Goal: Task Accomplishment & Management: Use online tool/utility

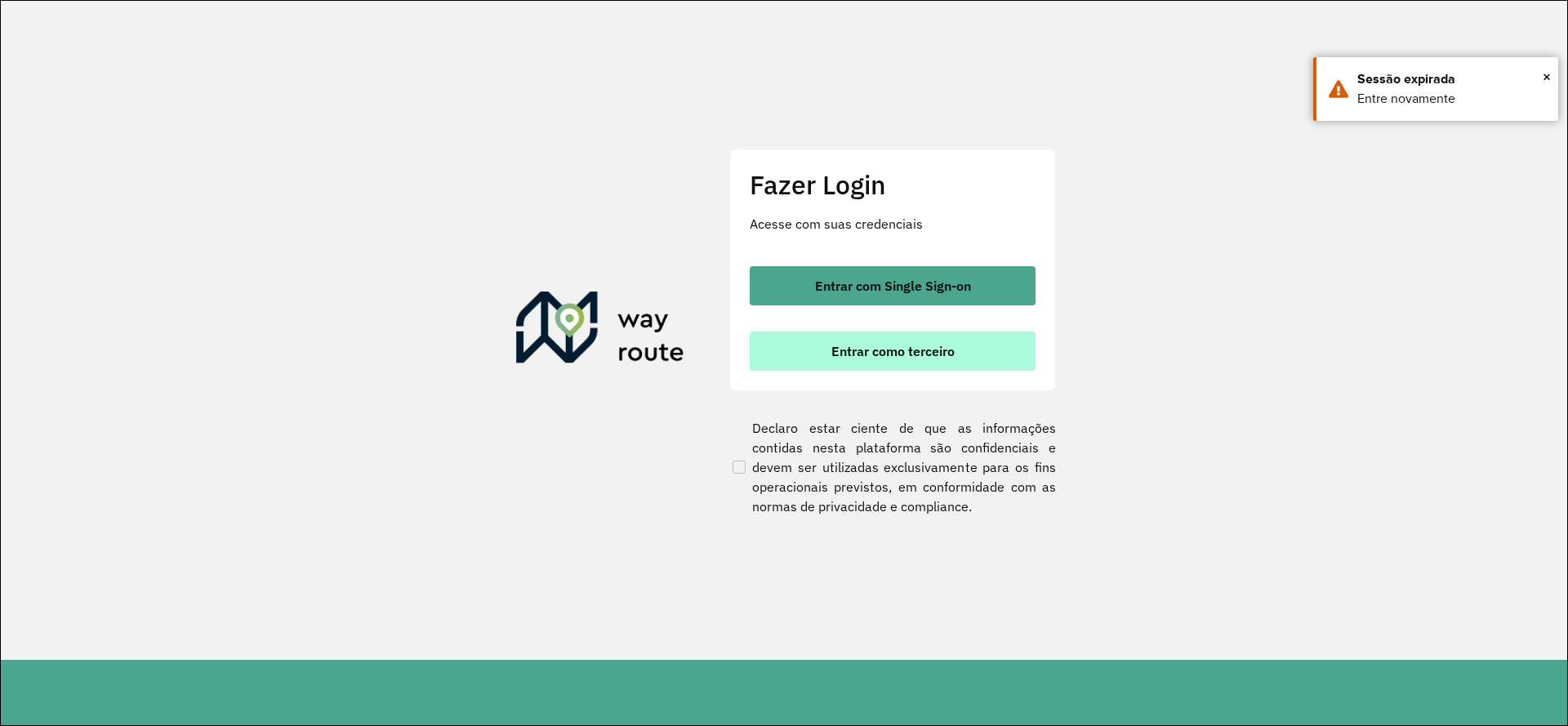
click at [942, 354] on span "Entrar como terceiro" at bounding box center [892, 352] width 123 height 13
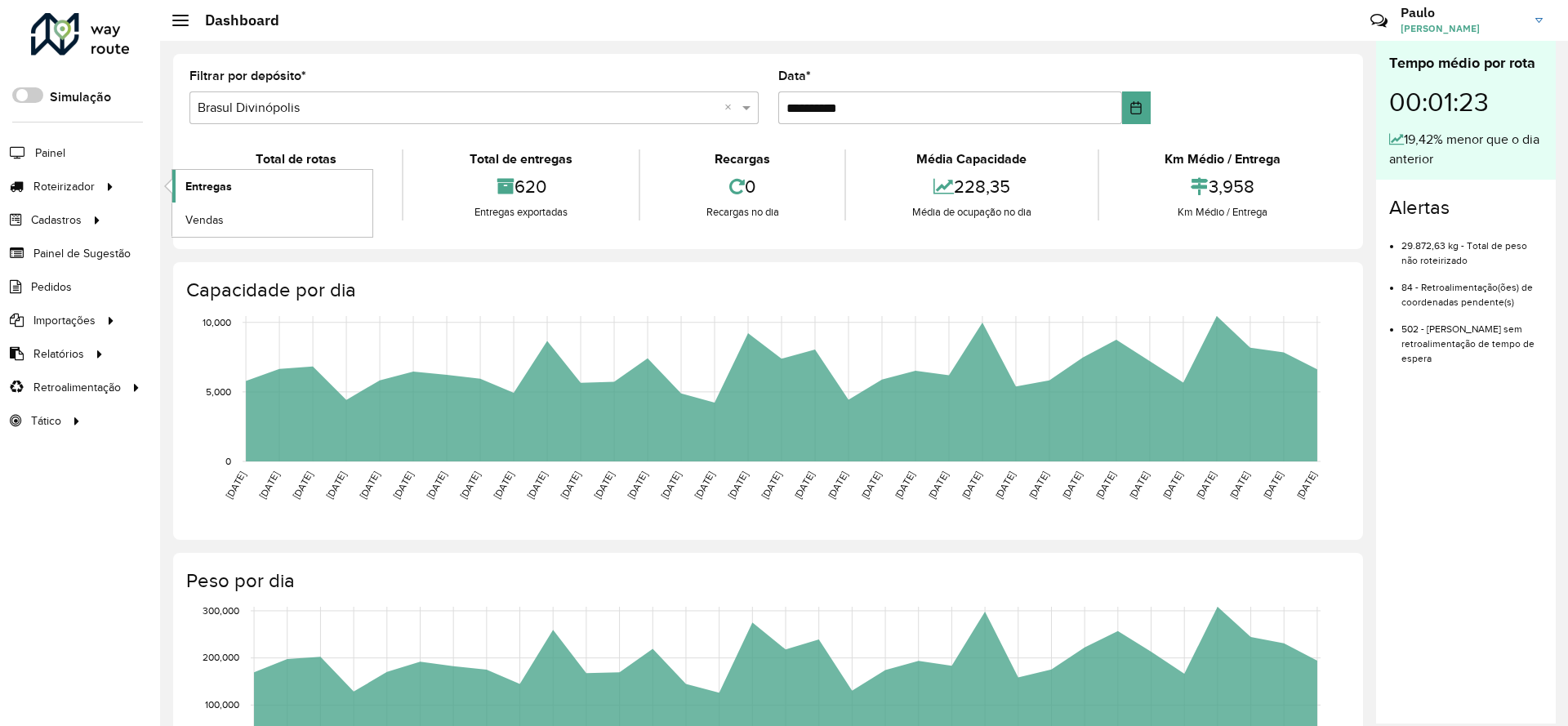
click at [225, 194] on span "Entregas" at bounding box center [208, 186] width 46 height 17
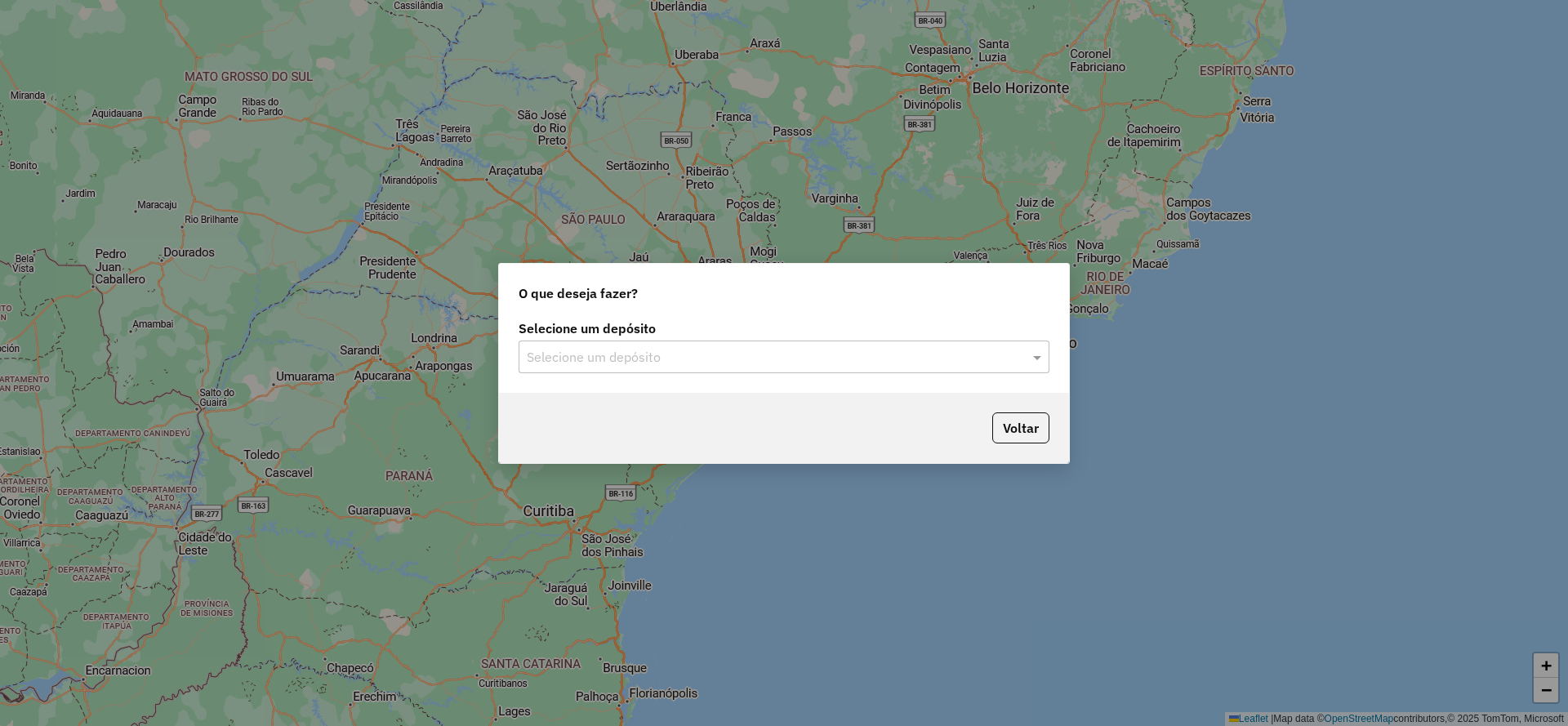
click at [682, 339] on div "Selecione um depósito Selecione um depósito" at bounding box center [784, 348] width 531 height 51
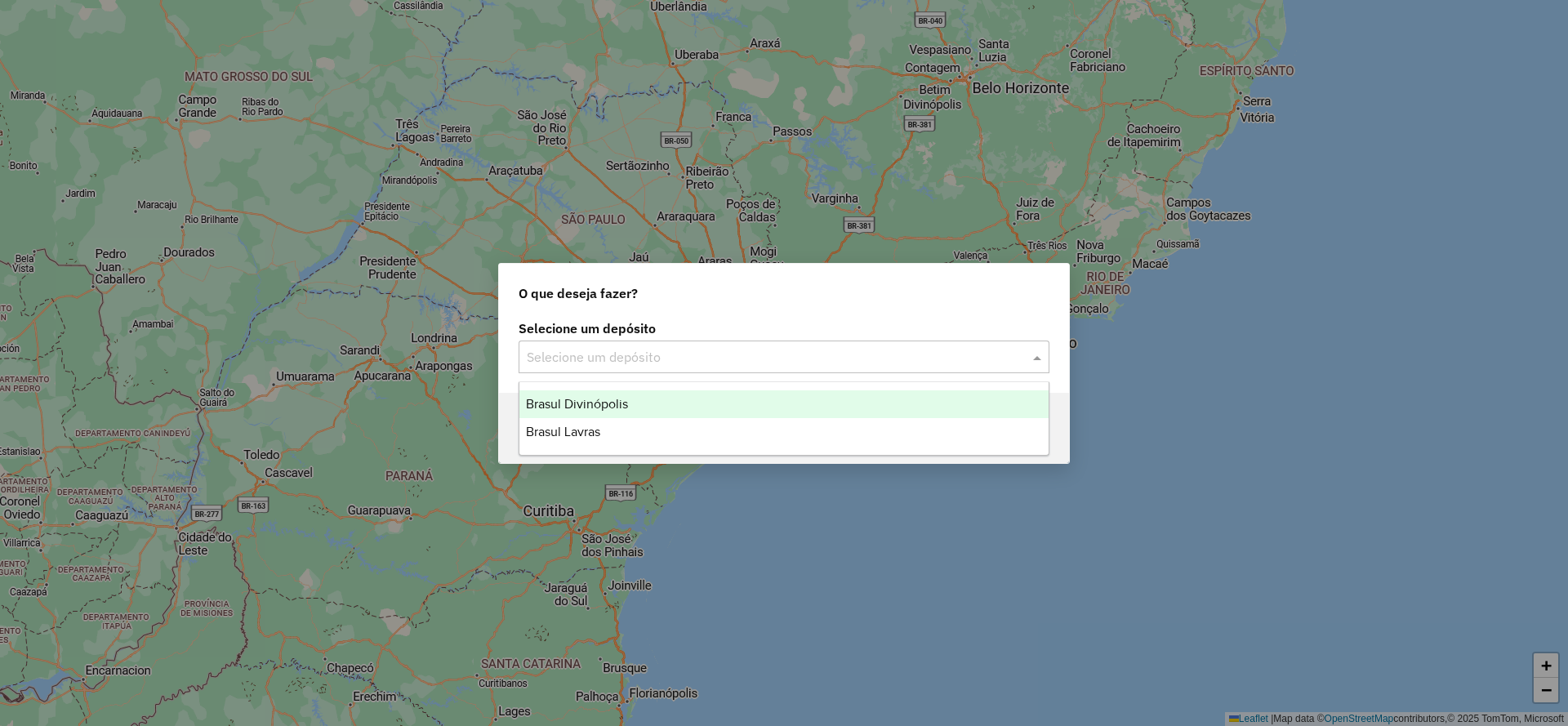
click at [682, 345] on div "Selecione um depósito" at bounding box center [784, 356] width 531 height 33
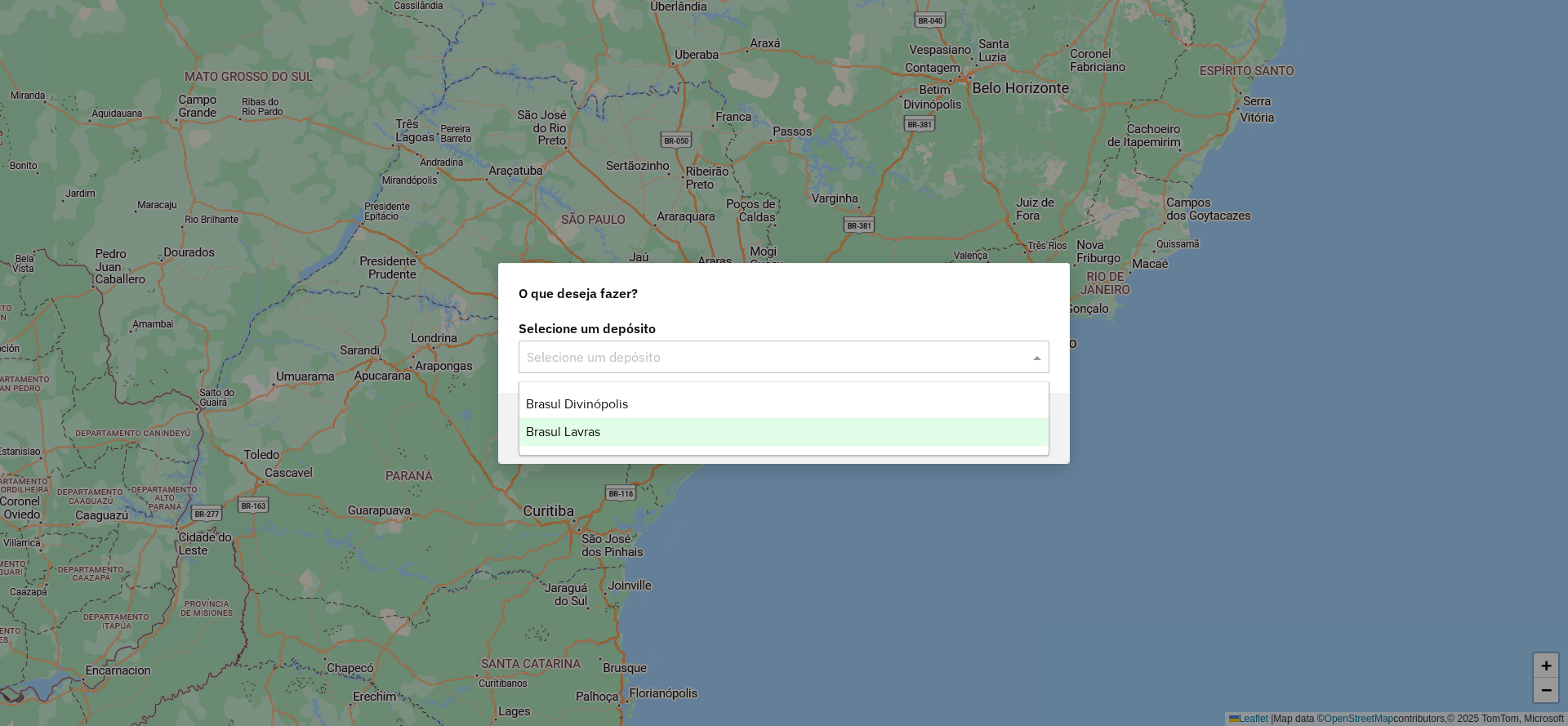
click at [569, 426] on span "Brasul Lavras" at bounding box center [562, 431] width 75 height 14
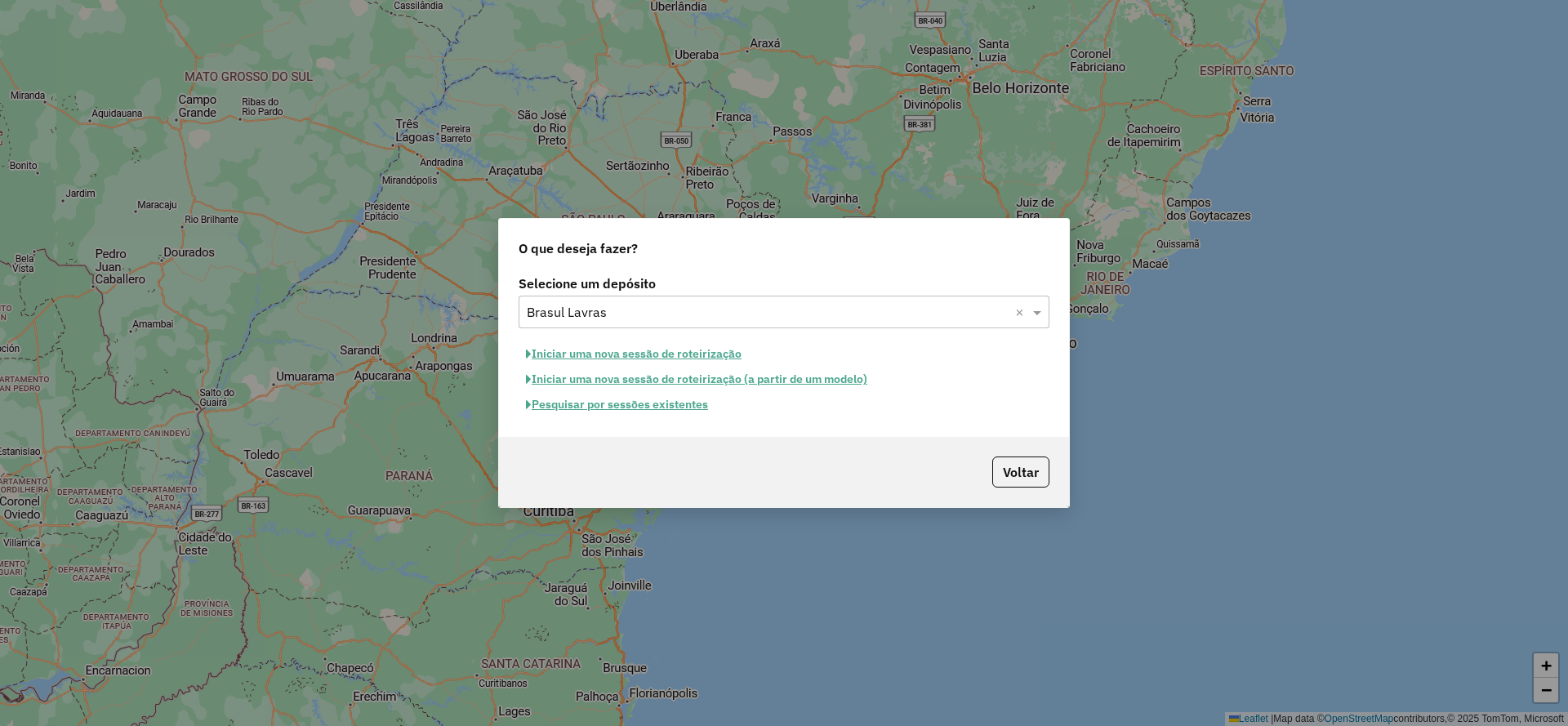
click at [597, 404] on button "Pesquisar por sessões existentes" at bounding box center [617, 405] width 197 height 26
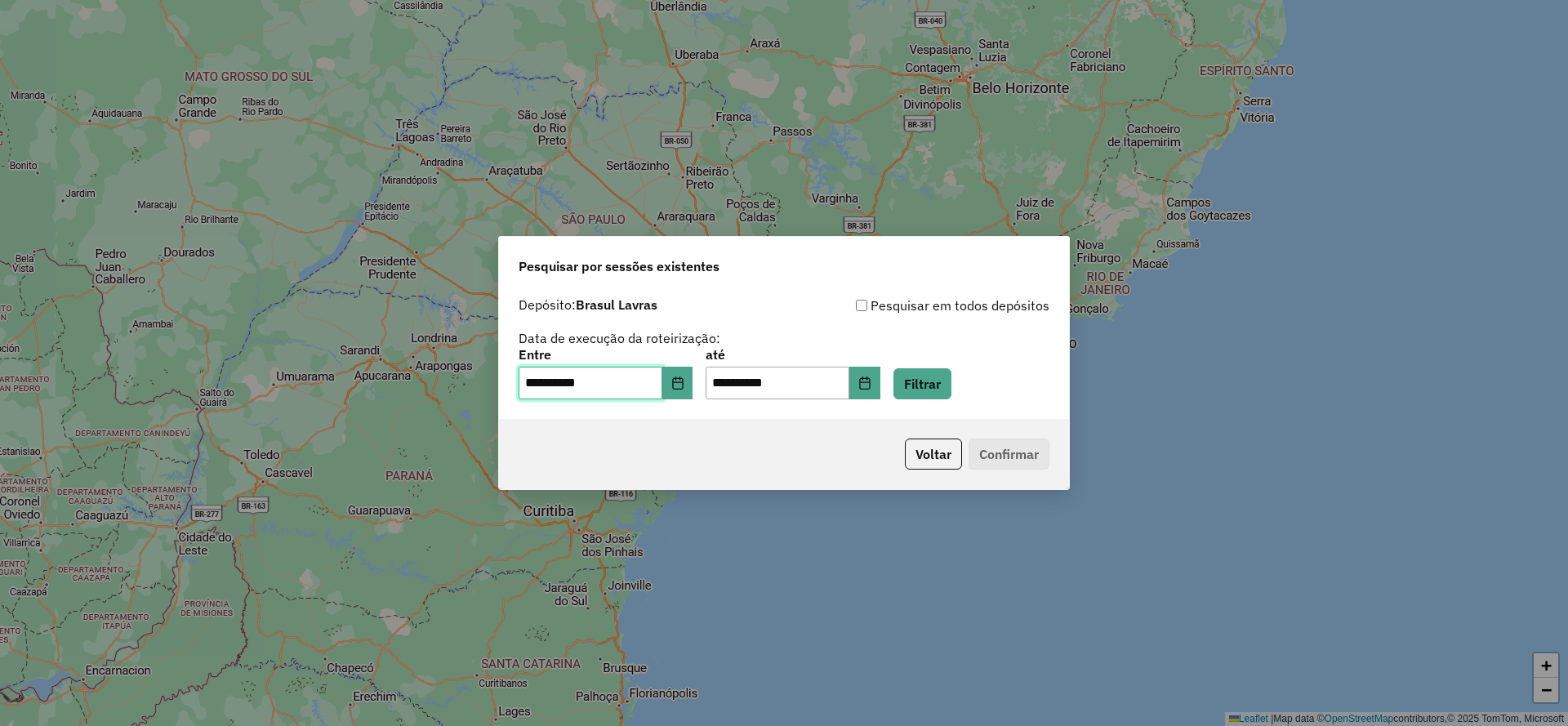
click at [663, 393] on input "**********" at bounding box center [591, 383] width 144 height 33
click at [684, 387] on icon "Choose Date" at bounding box center [678, 383] width 13 height 13
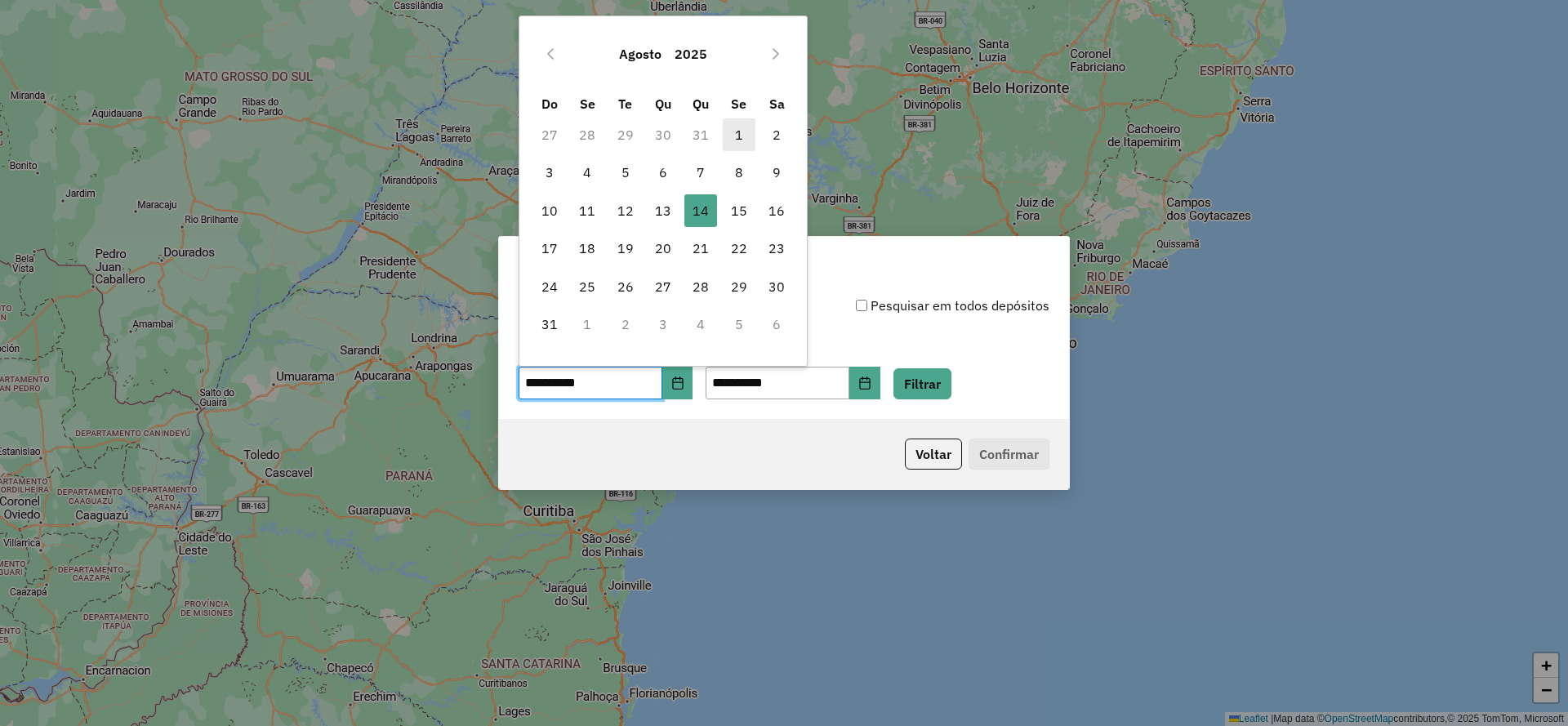
click at [736, 130] on span "1" at bounding box center [739, 134] width 33 height 33
type input "**********"
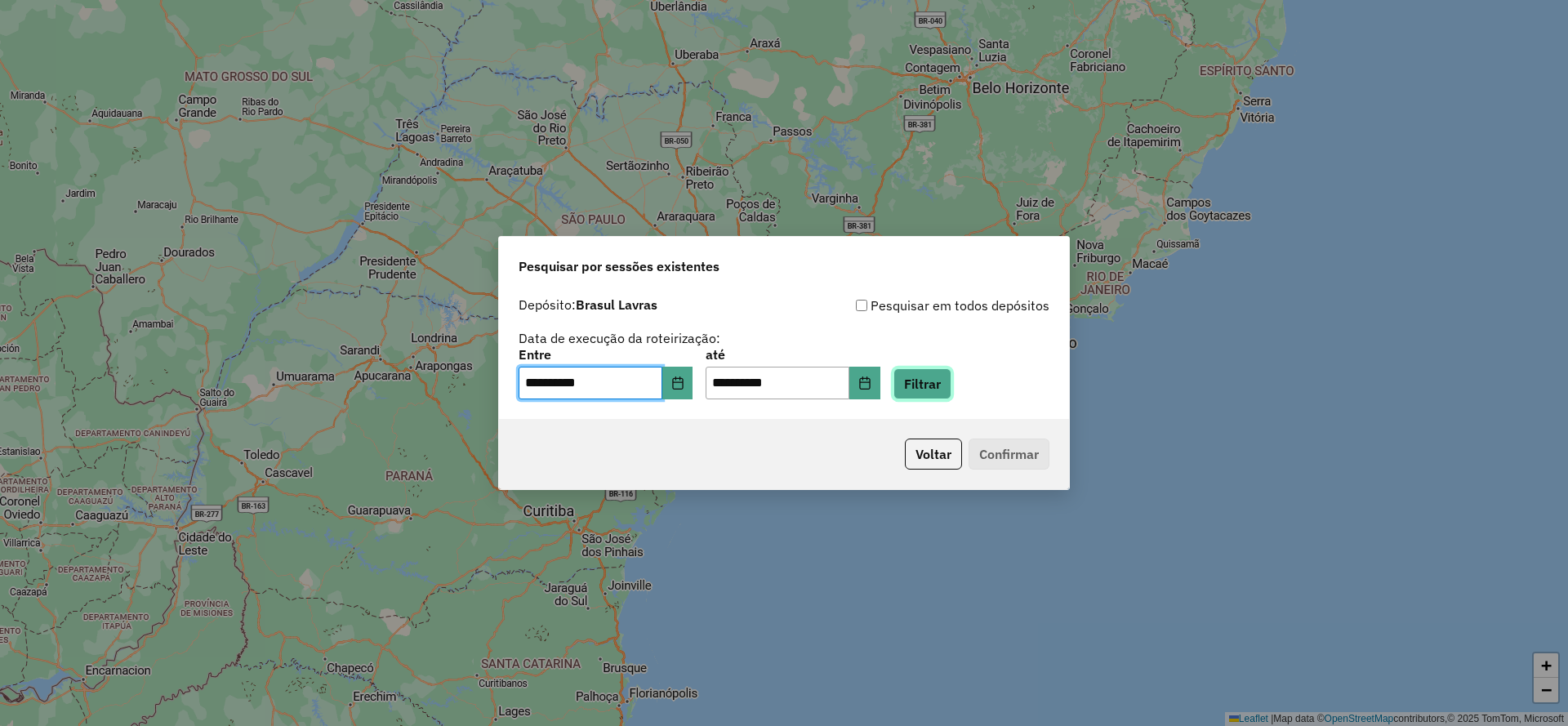
click at [951, 381] on button "Filtrar" at bounding box center [922, 384] width 58 height 31
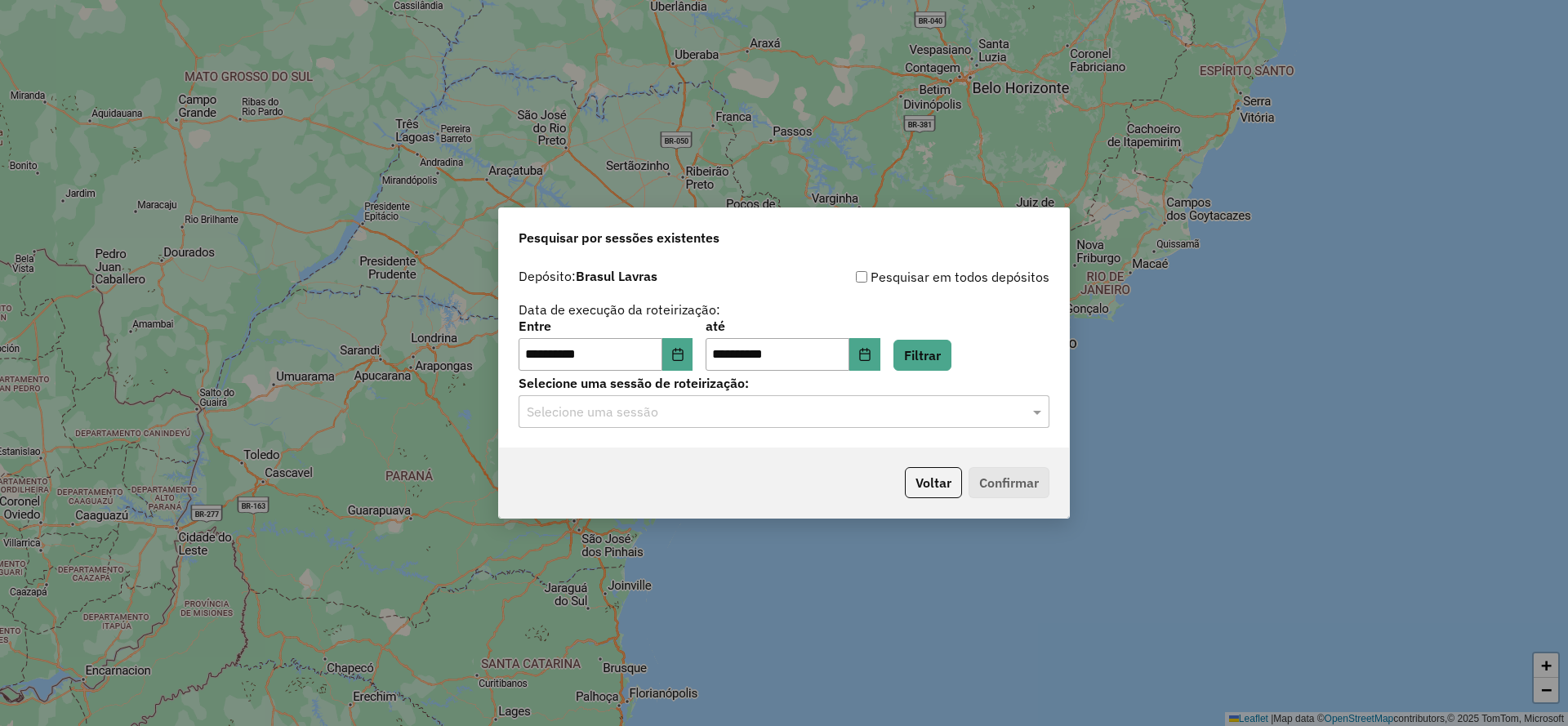
click at [933, 421] on input "text" at bounding box center [767, 412] width 482 height 20
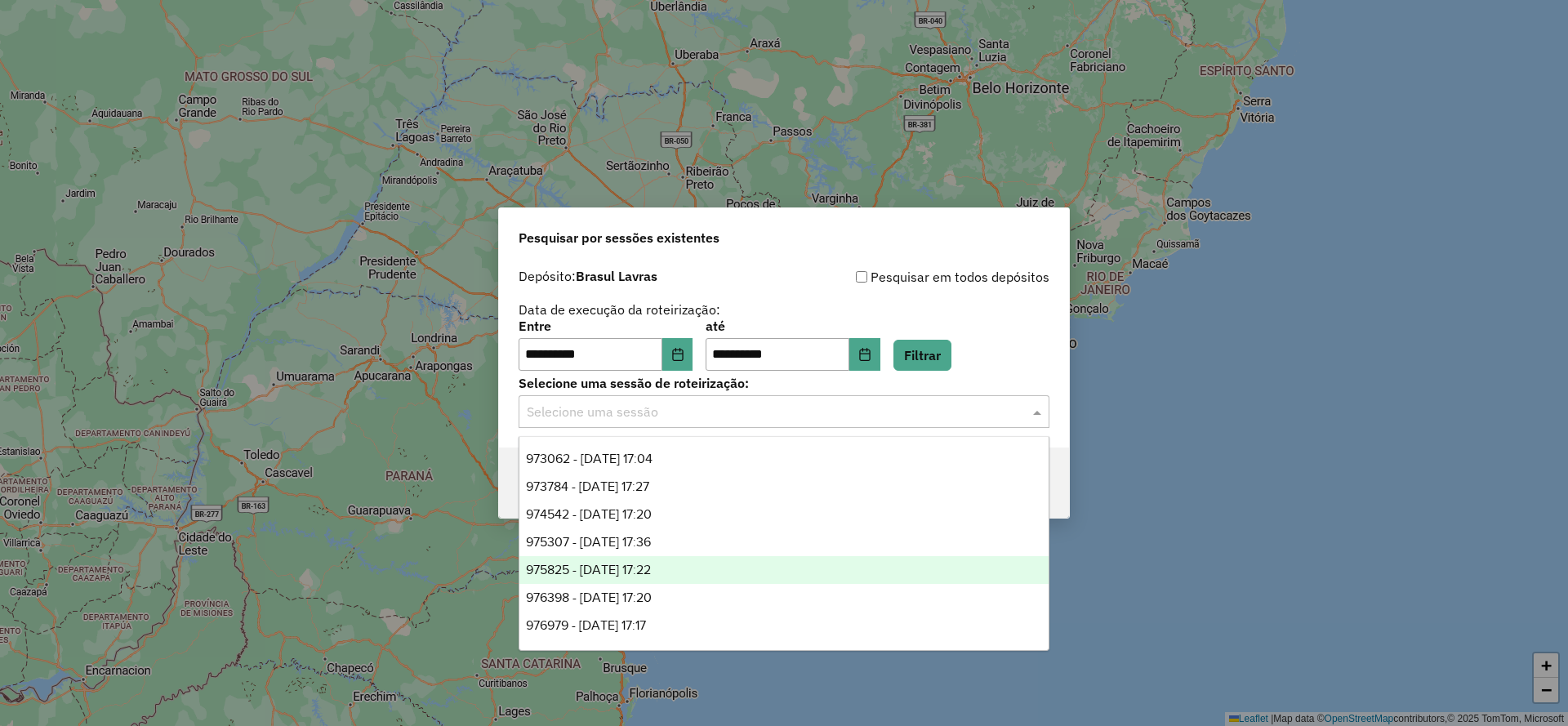
click at [644, 557] on div "975825 - 07/08/2025 17:22" at bounding box center [784, 569] width 529 height 27
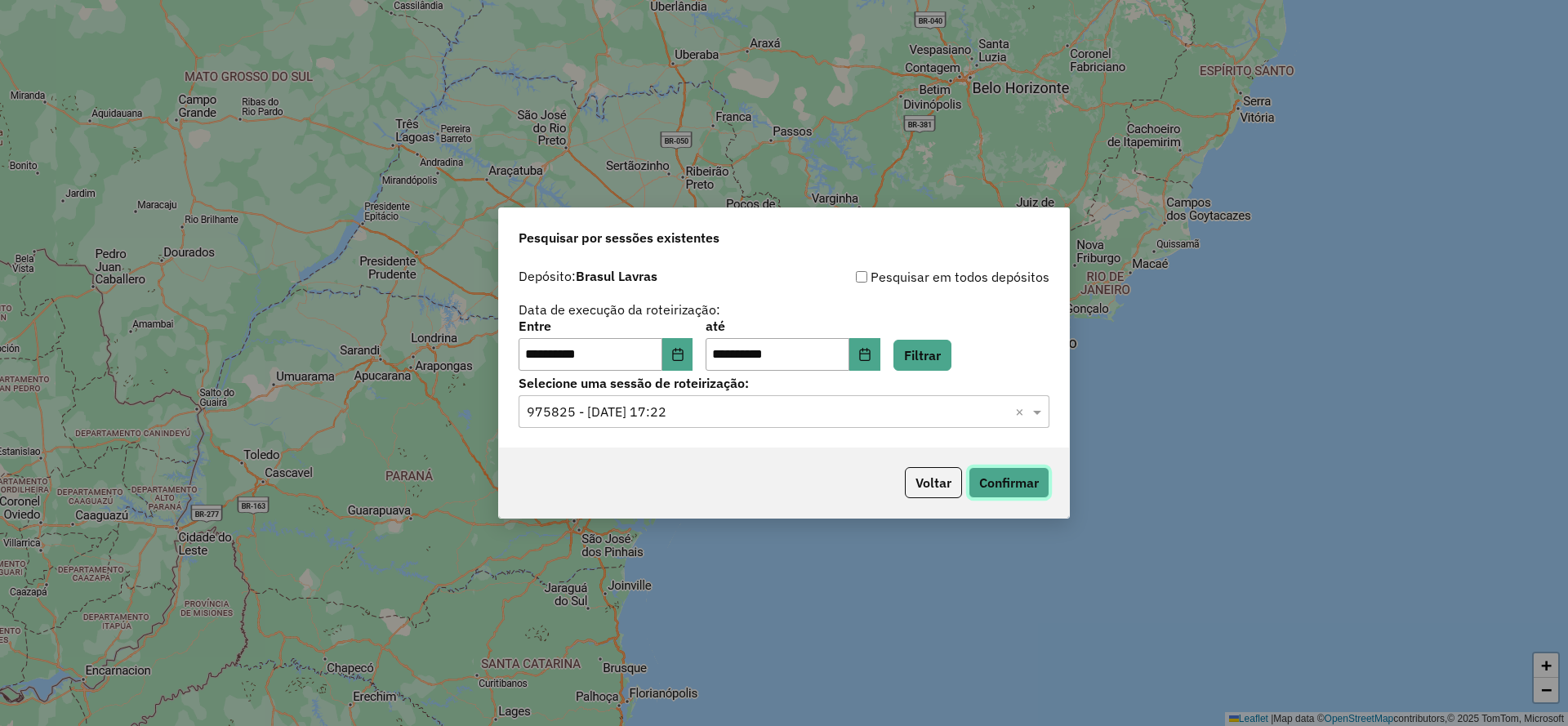
click at [987, 495] on button "Confirmar" at bounding box center [1009, 482] width 81 height 31
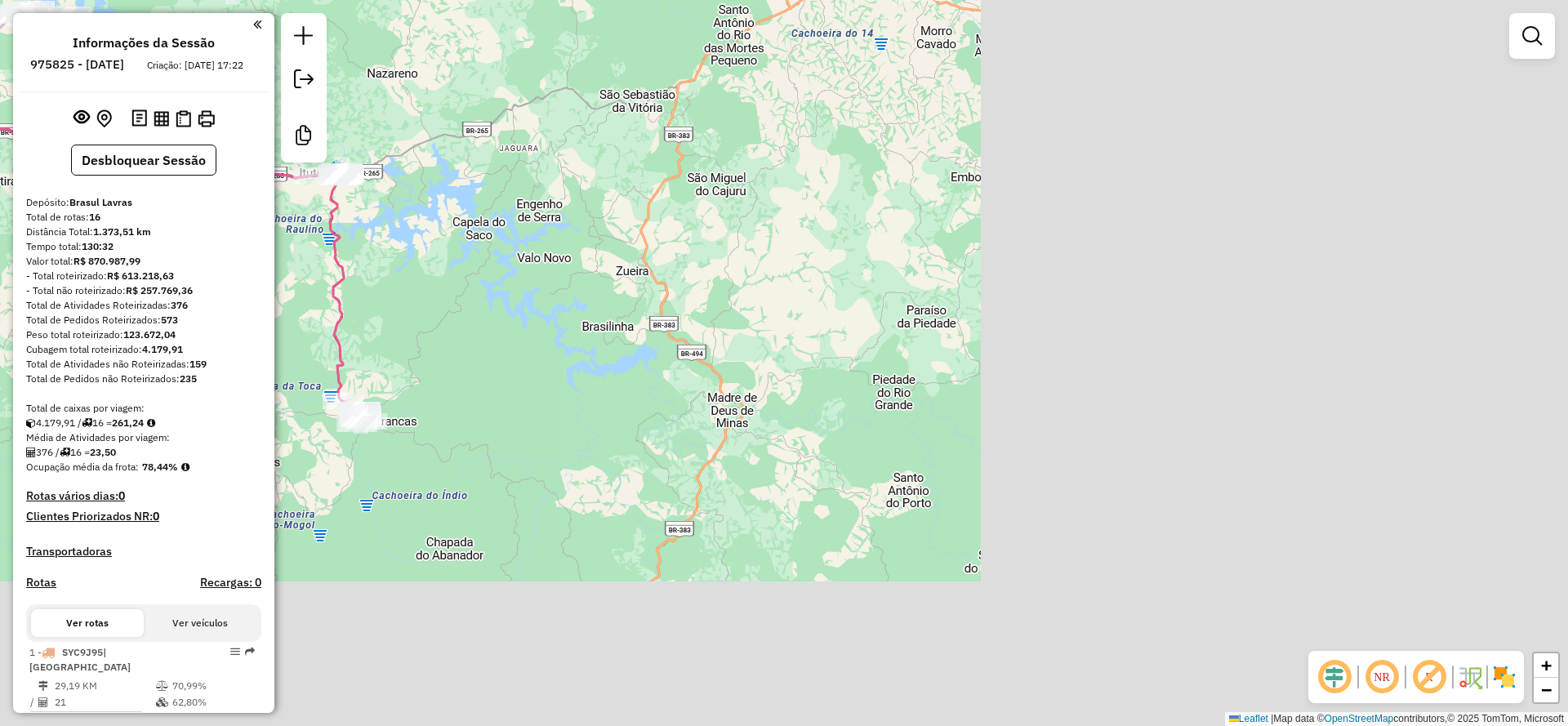
drag, startPoint x: 993, startPoint y: 498, endPoint x: 277, endPoint y: 324, distance: 736.8
click at [277, 324] on div "Janela de atendimento Grade de atendimento Capacidade Transportadoras Veículos …" at bounding box center [784, 363] width 1568 height 726
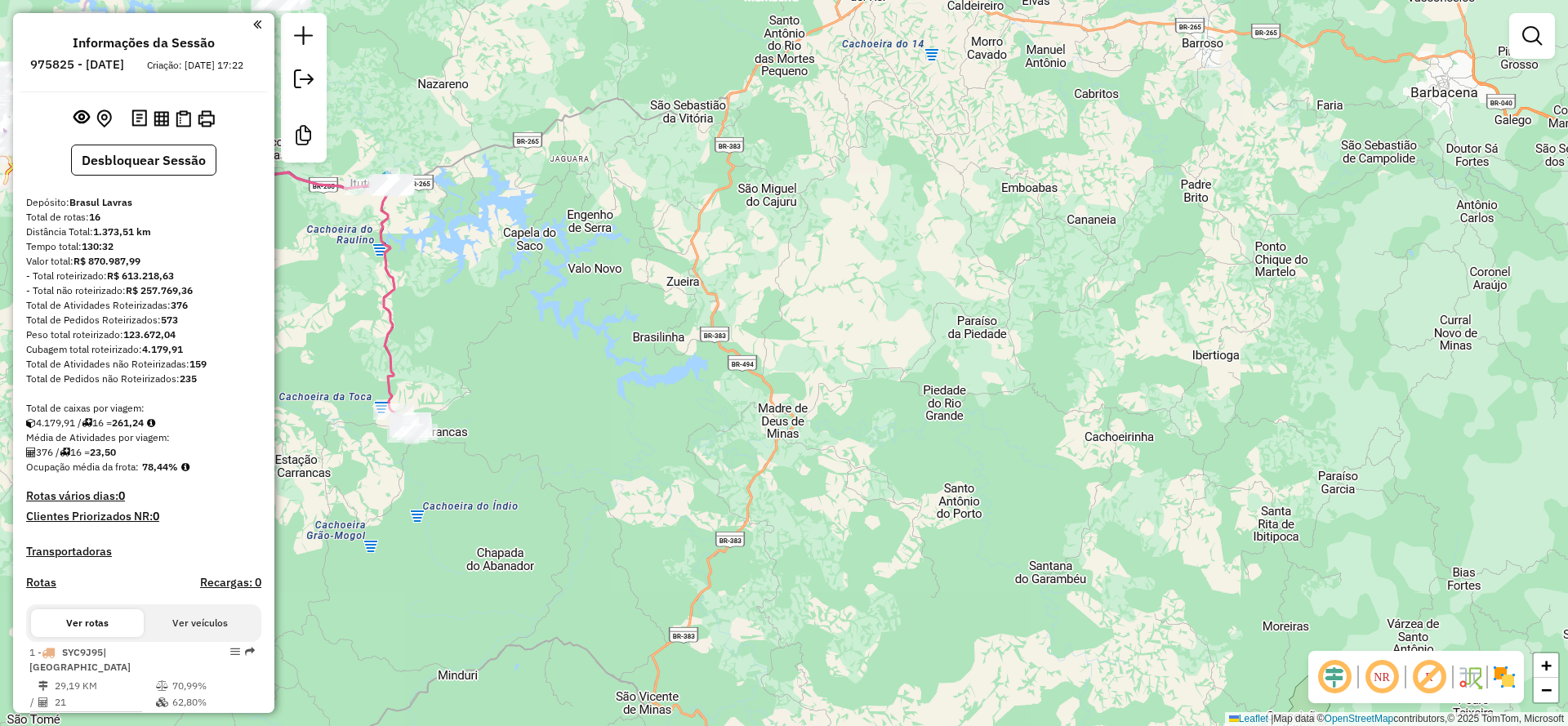
drag, startPoint x: 447, startPoint y: 316, endPoint x: 489, endPoint y: 341, distance: 48.9
click at [489, 341] on div "Janela de atendimento Grade de atendimento Capacidade Transportadoras Veículos …" at bounding box center [784, 363] width 1568 height 726
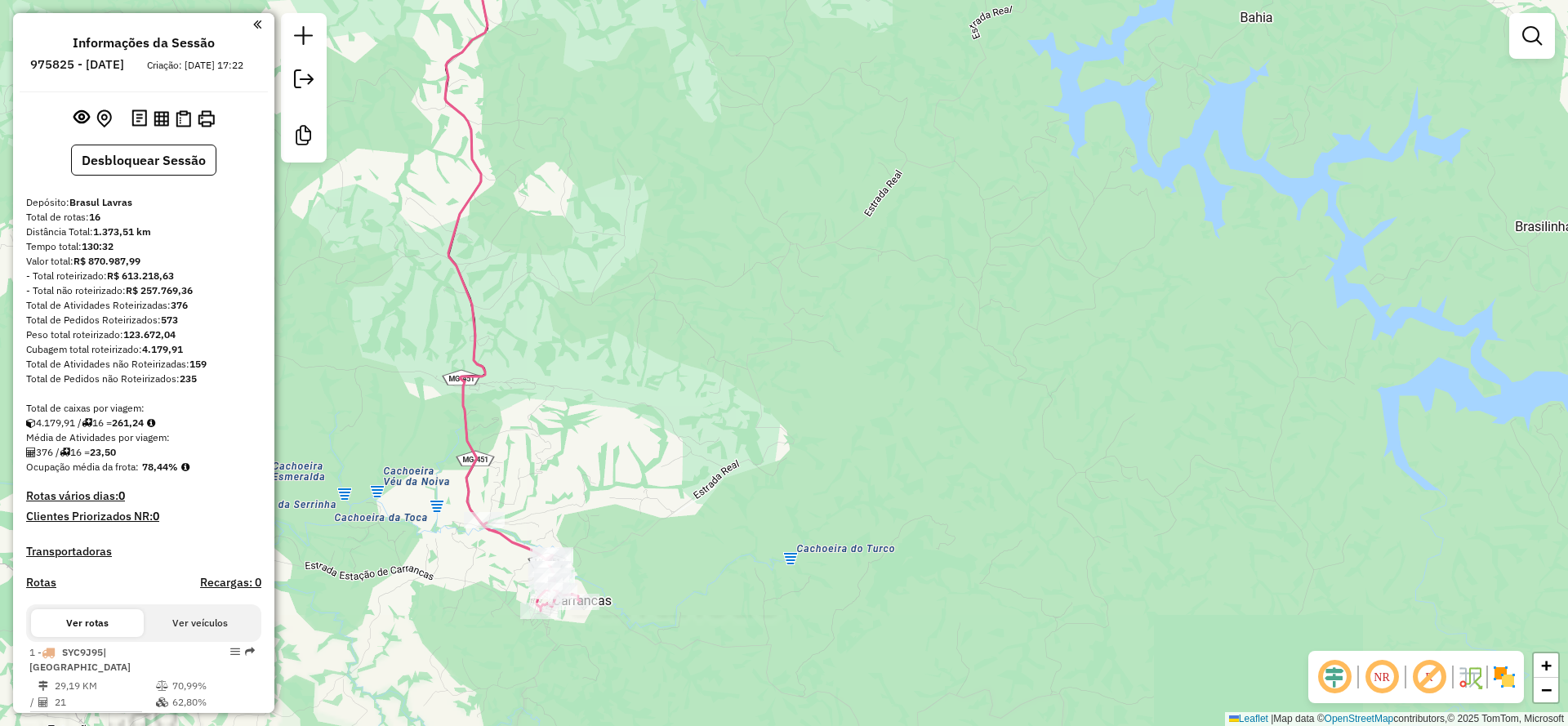
drag, startPoint x: 465, startPoint y: 386, endPoint x: 512, endPoint y: 225, distance: 167.7
click at [526, 213] on div "Janela de atendimento Grade de atendimento Capacidade Transportadoras Veículos …" at bounding box center [784, 363] width 1568 height 726
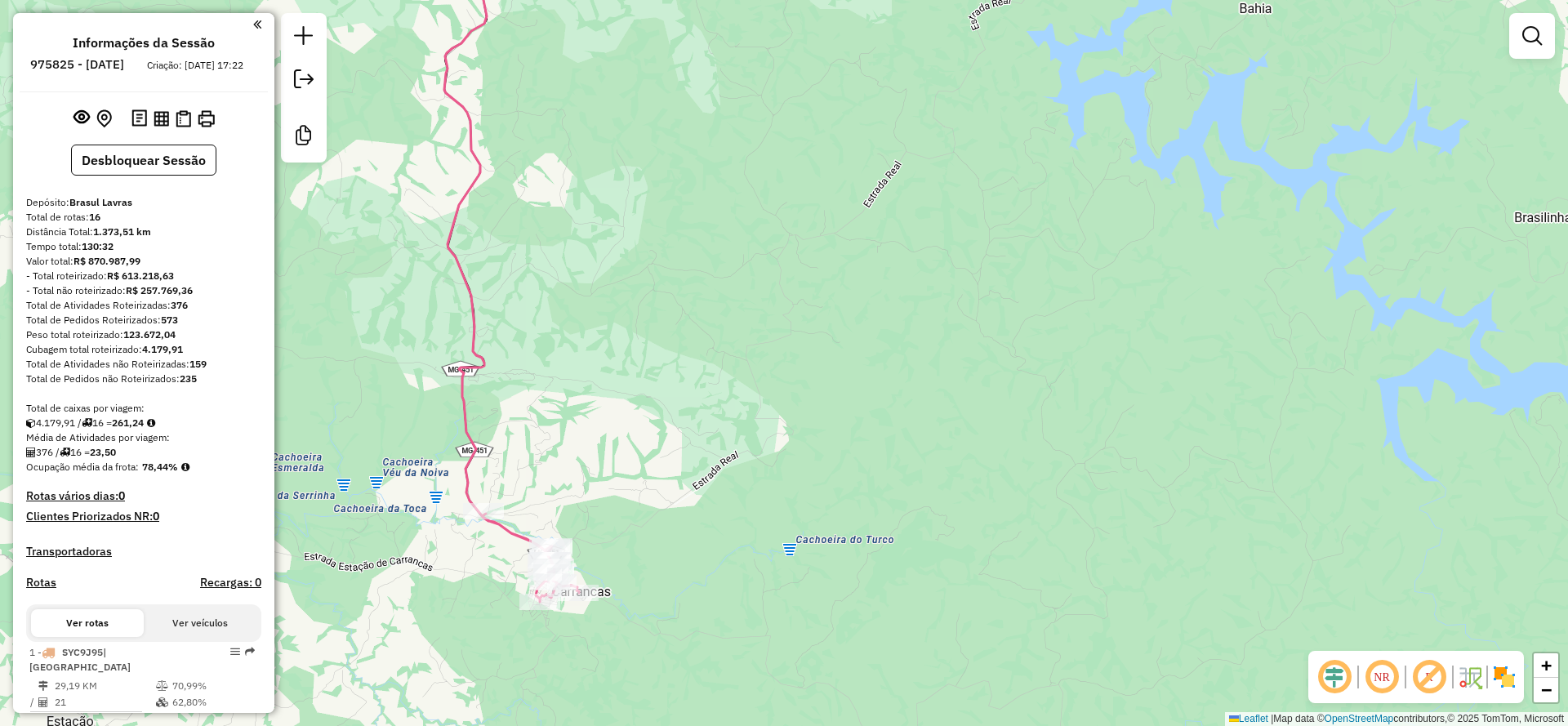
click at [469, 409] on icon at bounding box center [511, 265] width 135 height 675
select select "**********"
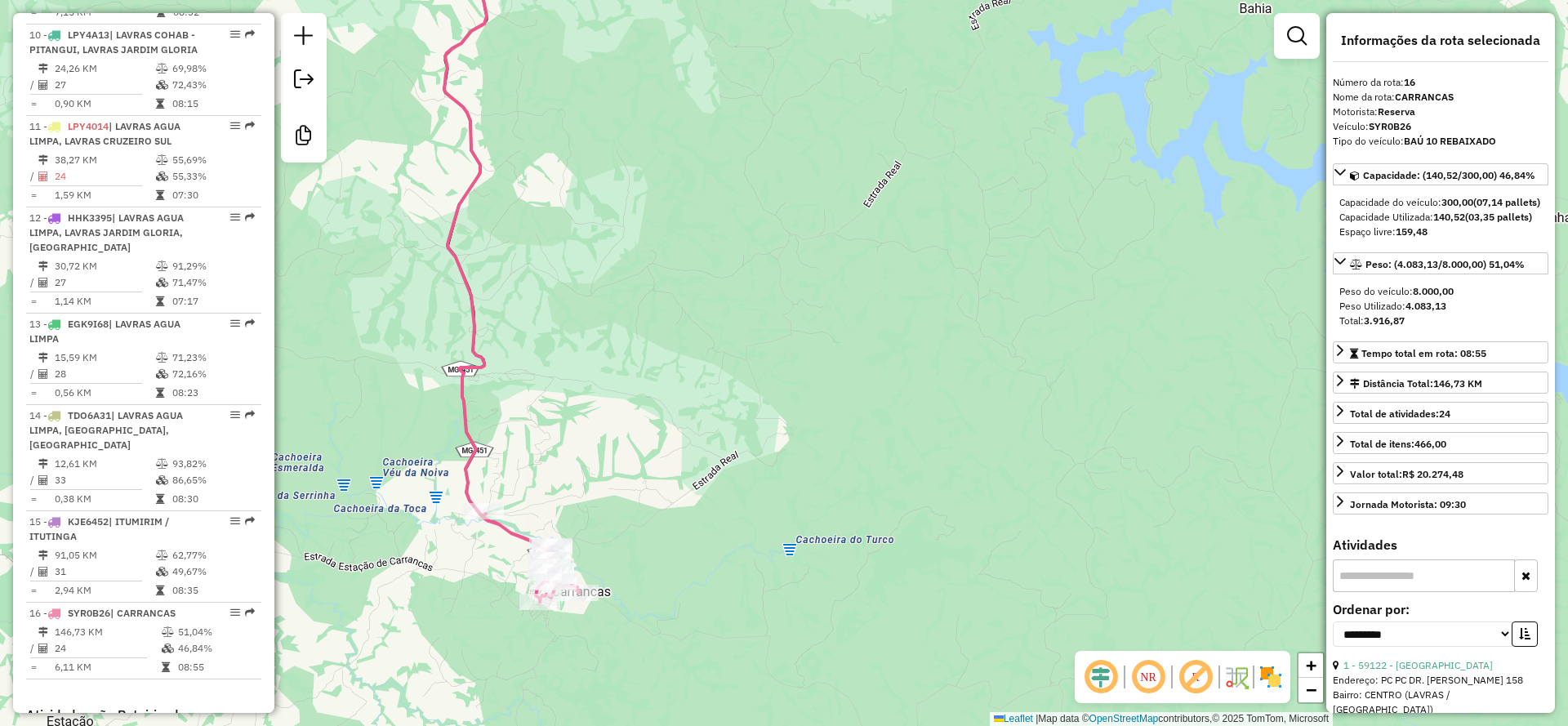
scroll to position [1721, 0]
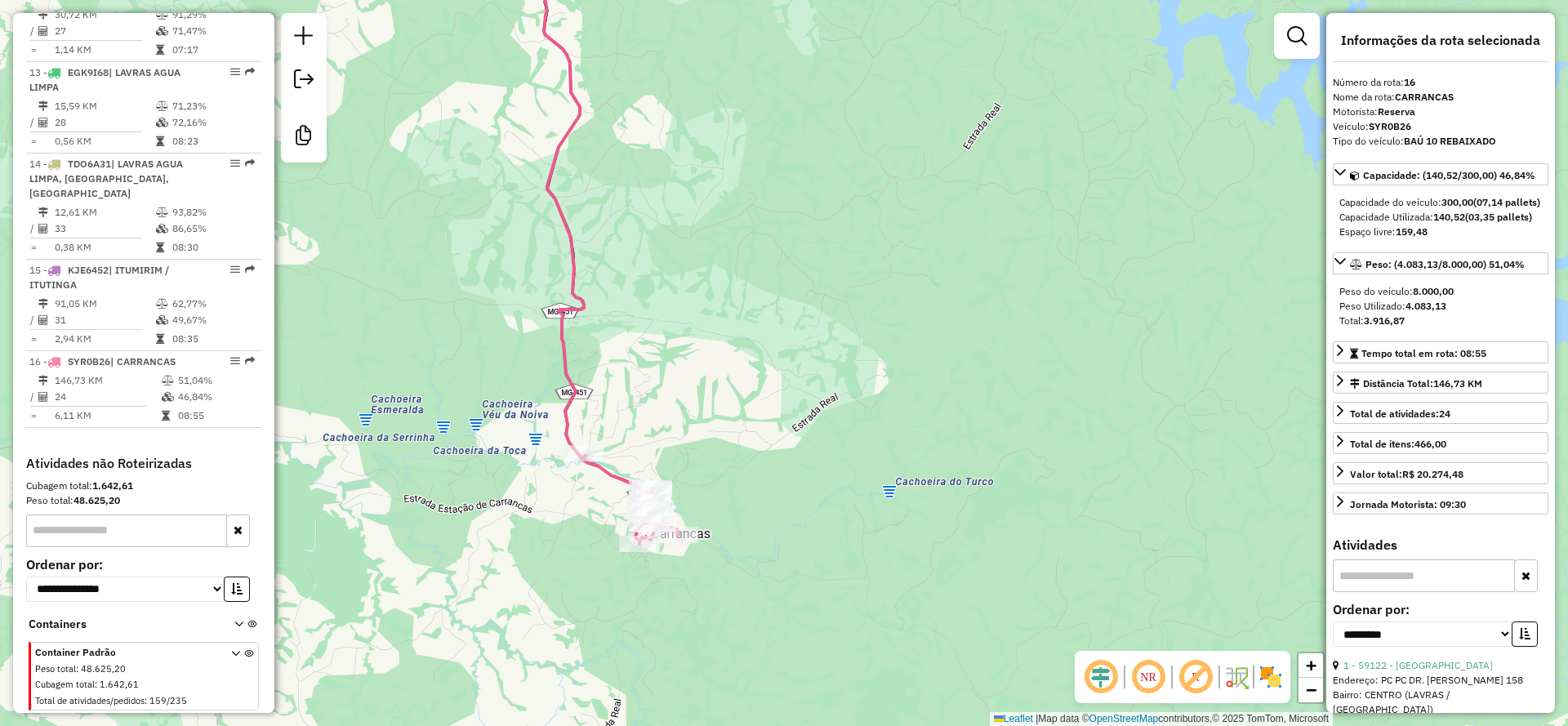
drag, startPoint x: 757, startPoint y: 498, endPoint x: 856, endPoint y: 441, distance: 114.2
click at [856, 441] on div "Janela de atendimento Grade de atendimento Capacidade Transportadoras Veículos …" at bounding box center [784, 363] width 1568 height 726
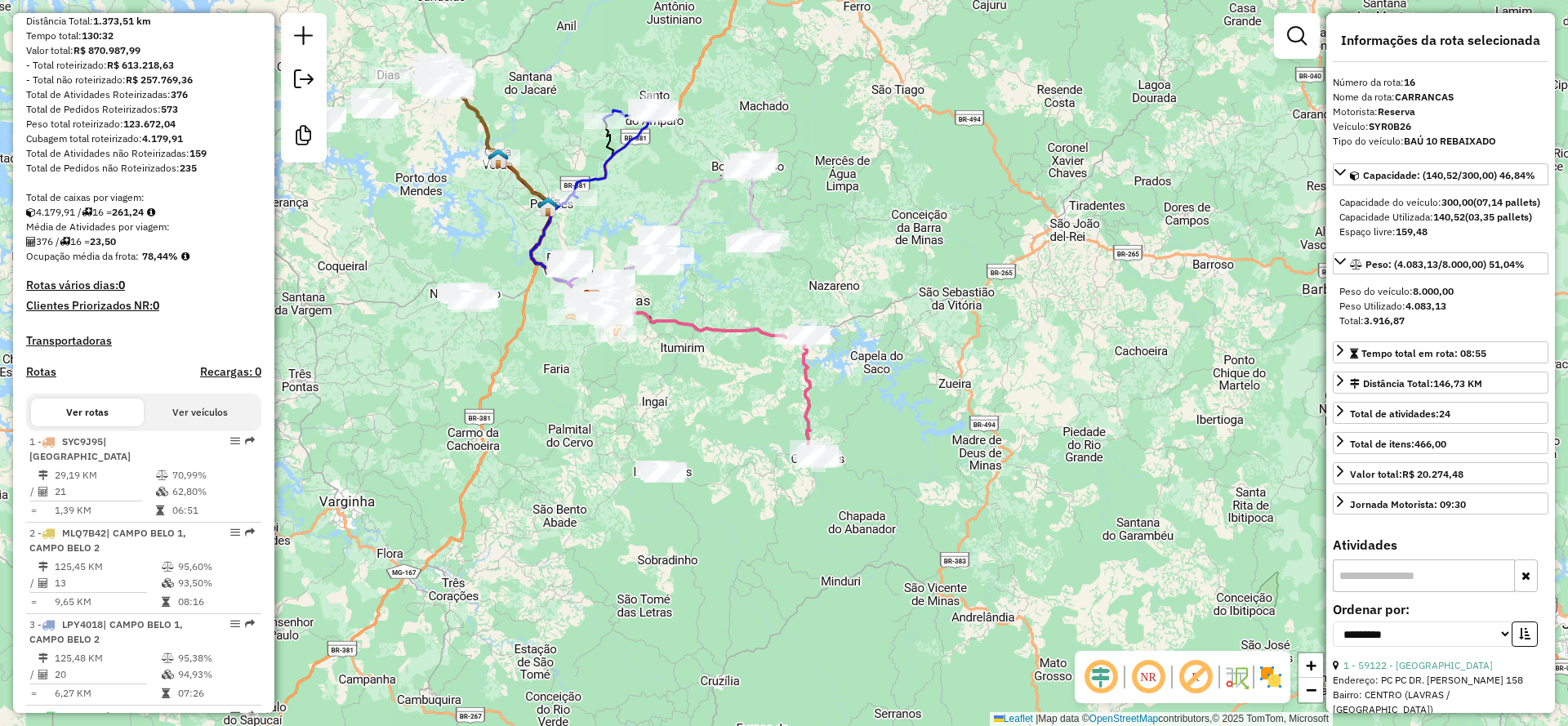
scroll to position [0, 0]
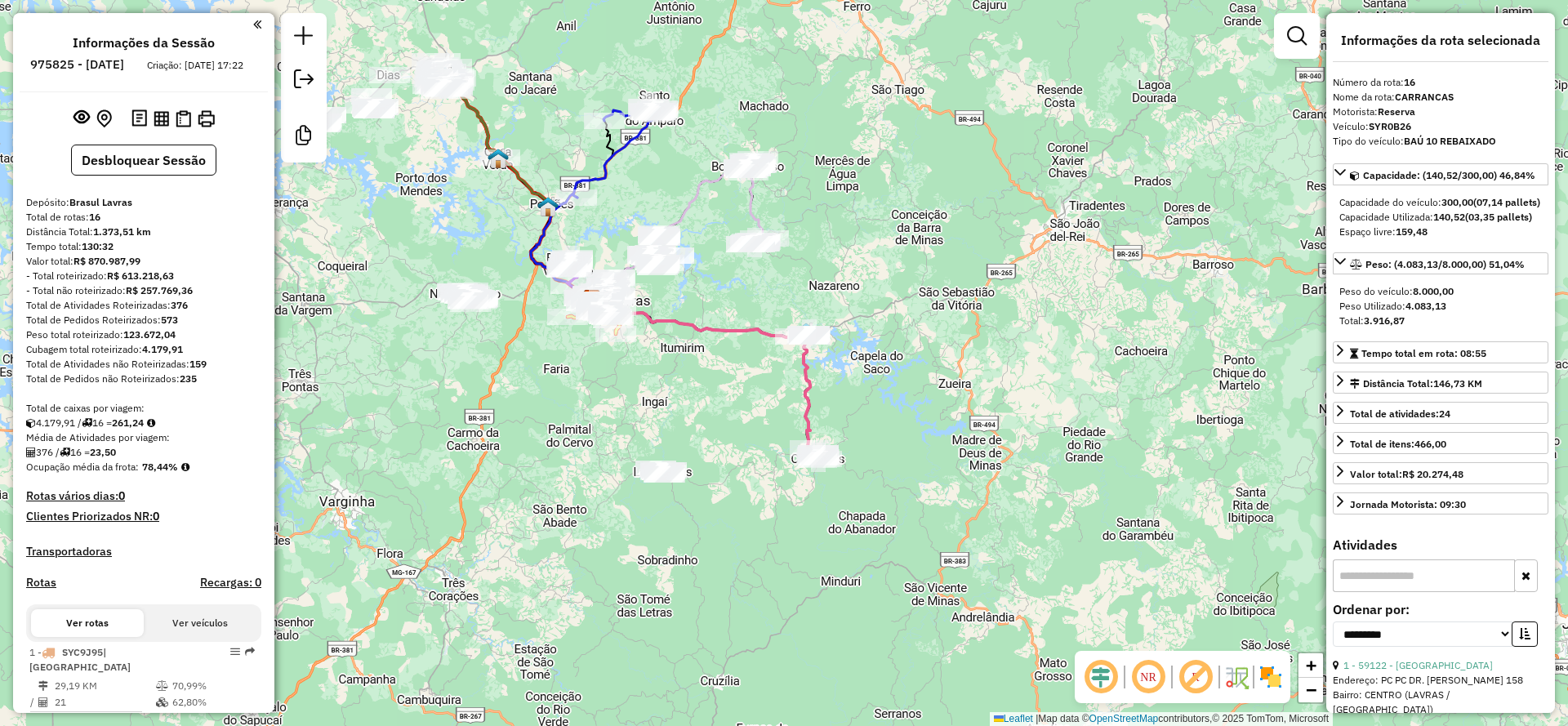
click at [253, 26] on em at bounding box center [257, 25] width 9 height 15
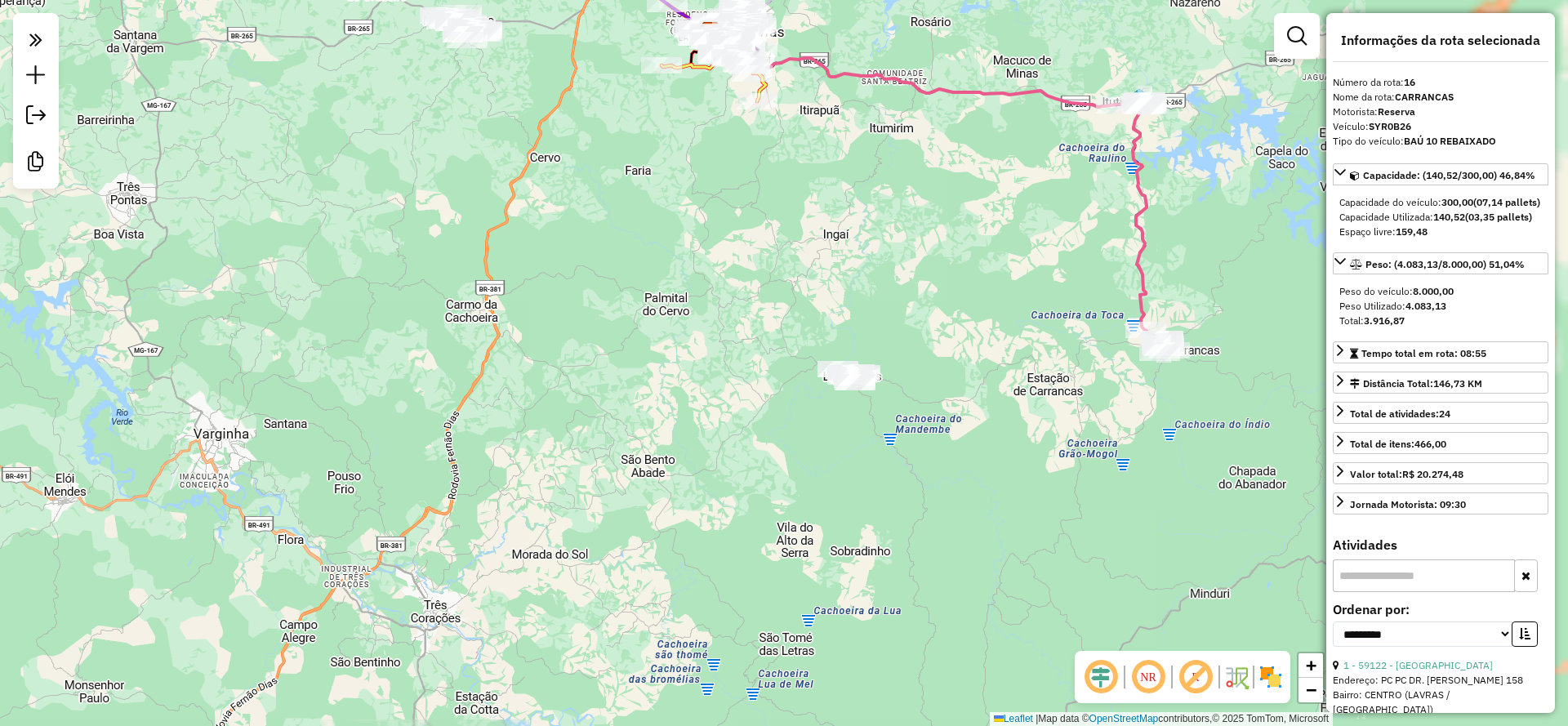
drag, startPoint x: 935, startPoint y: 329, endPoint x: 441, endPoint y: 384, distance: 497.1
click at [419, 403] on div "Janela de atendimento Grade de atendimento Capacidade Transportadoras Veículos …" at bounding box center [784, 363] width 1568 height 726
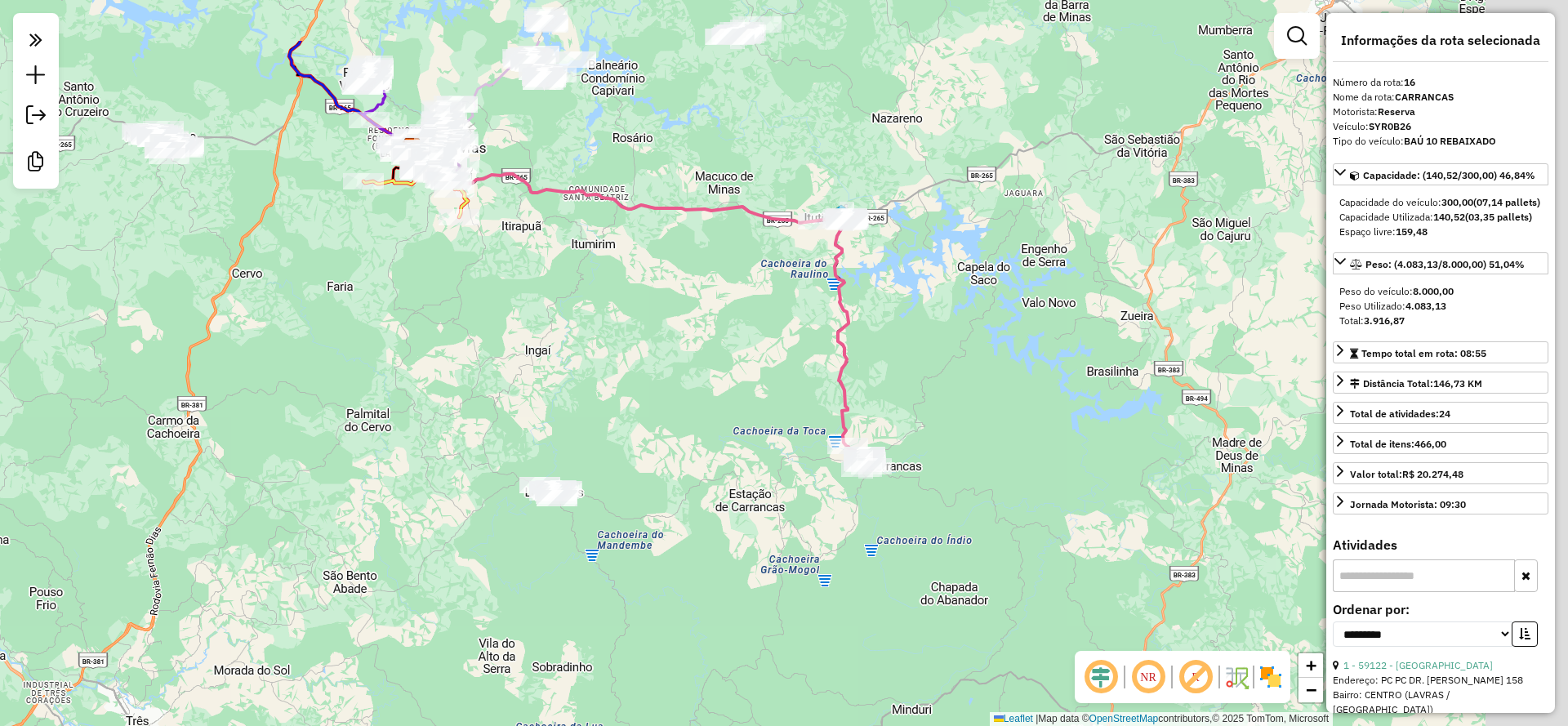
drag, startPoint x: 1114, startPoint y: 222, endPoint x: 872, endPoint y: 302, distance: 254.9
click at [872, 302] on div "Janela de atendimento Grade de atendimento Capacidade Transportadoras Veículos …" at bounding box center [784, 363] width 1568 height 726
click at [845, 320] on icon at bounding box center [656, 302] width 431 height 332
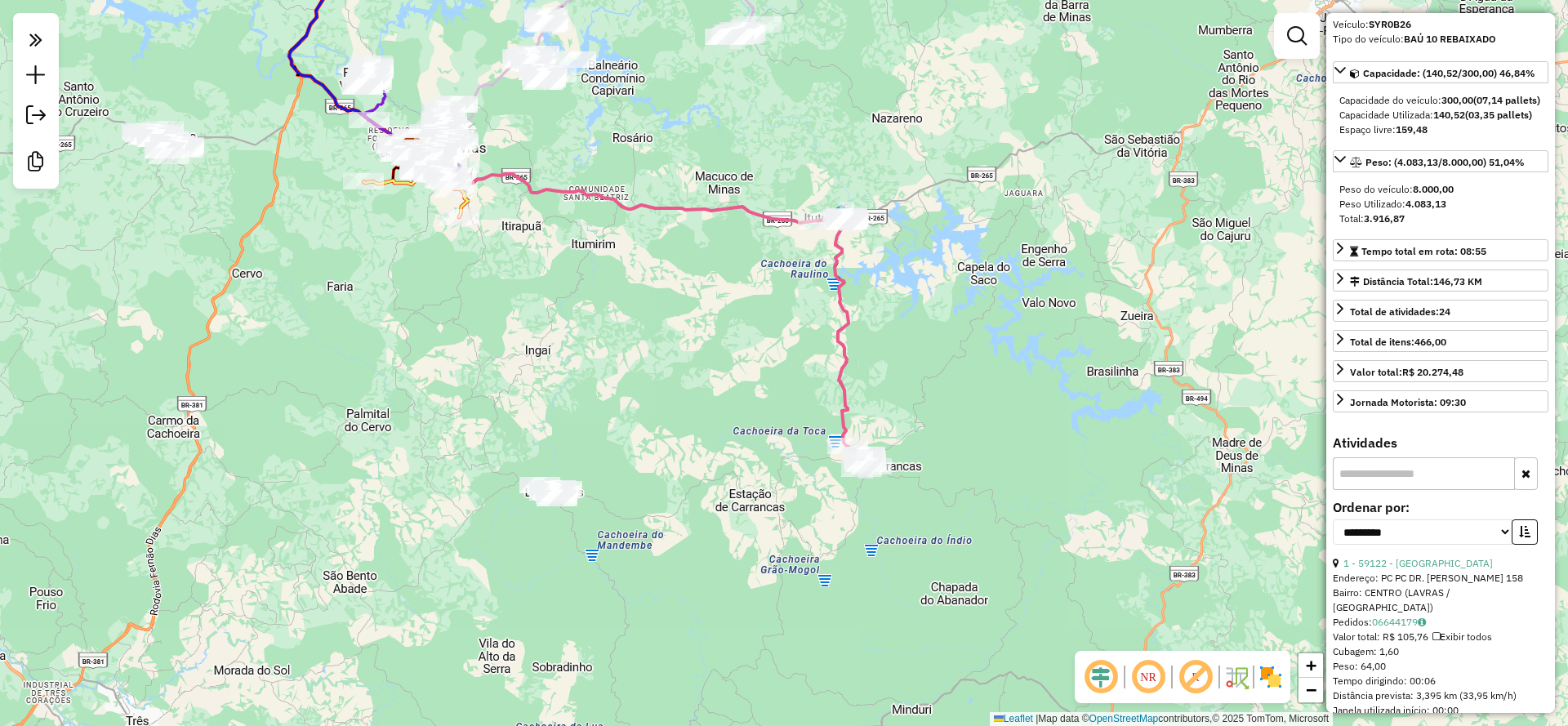
scroll to position [74, 0]
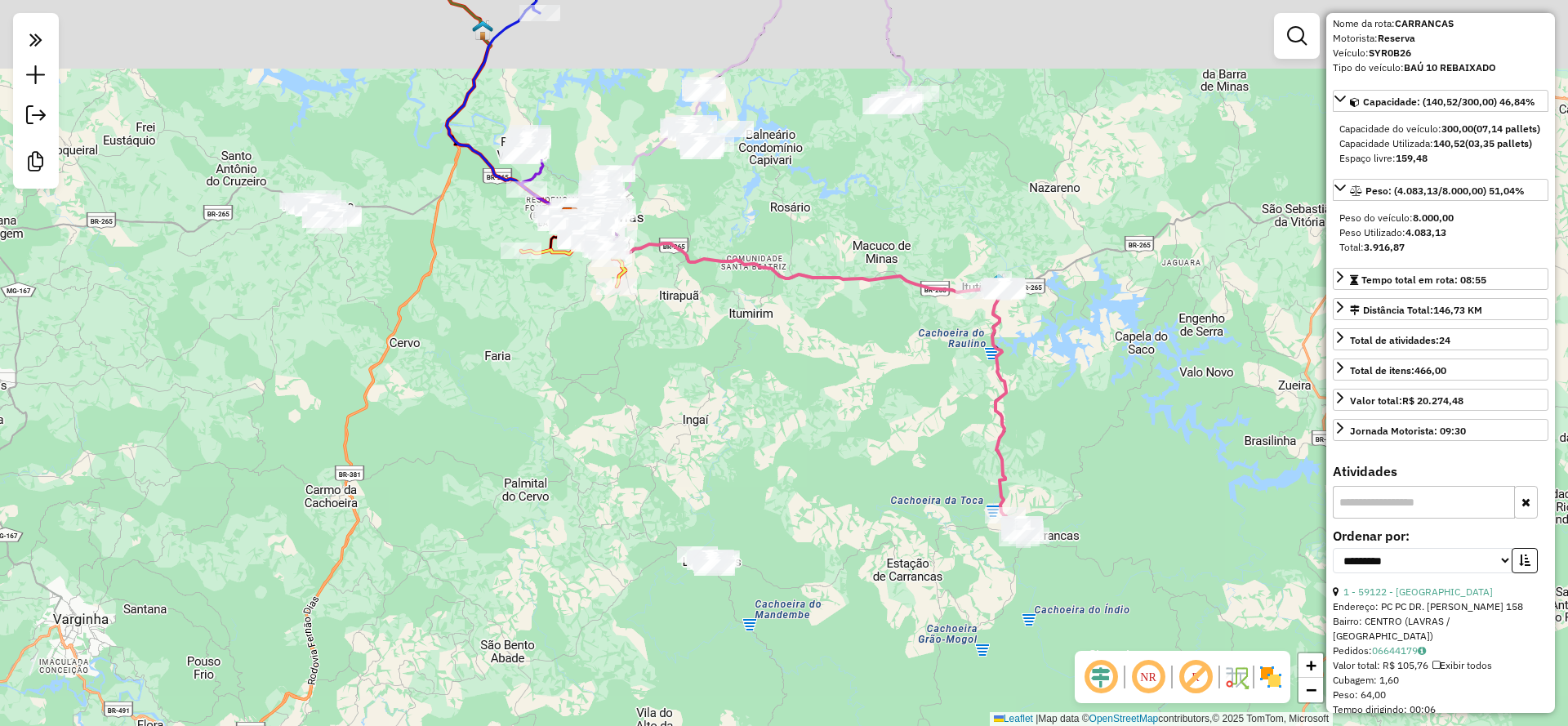
drag, startPoint x: 714, startPoint y: 233, endPoint x: 808, endPoint y: 311, distance: 122.1
click at [825, 312] on div "Janela de atendimento Grade de atendimento Capacidade Transportadoras Veículos …" at bounding box center [784, 363] width 1568 height 726
